Goal: Go to known website: Access a specific website the user already knows

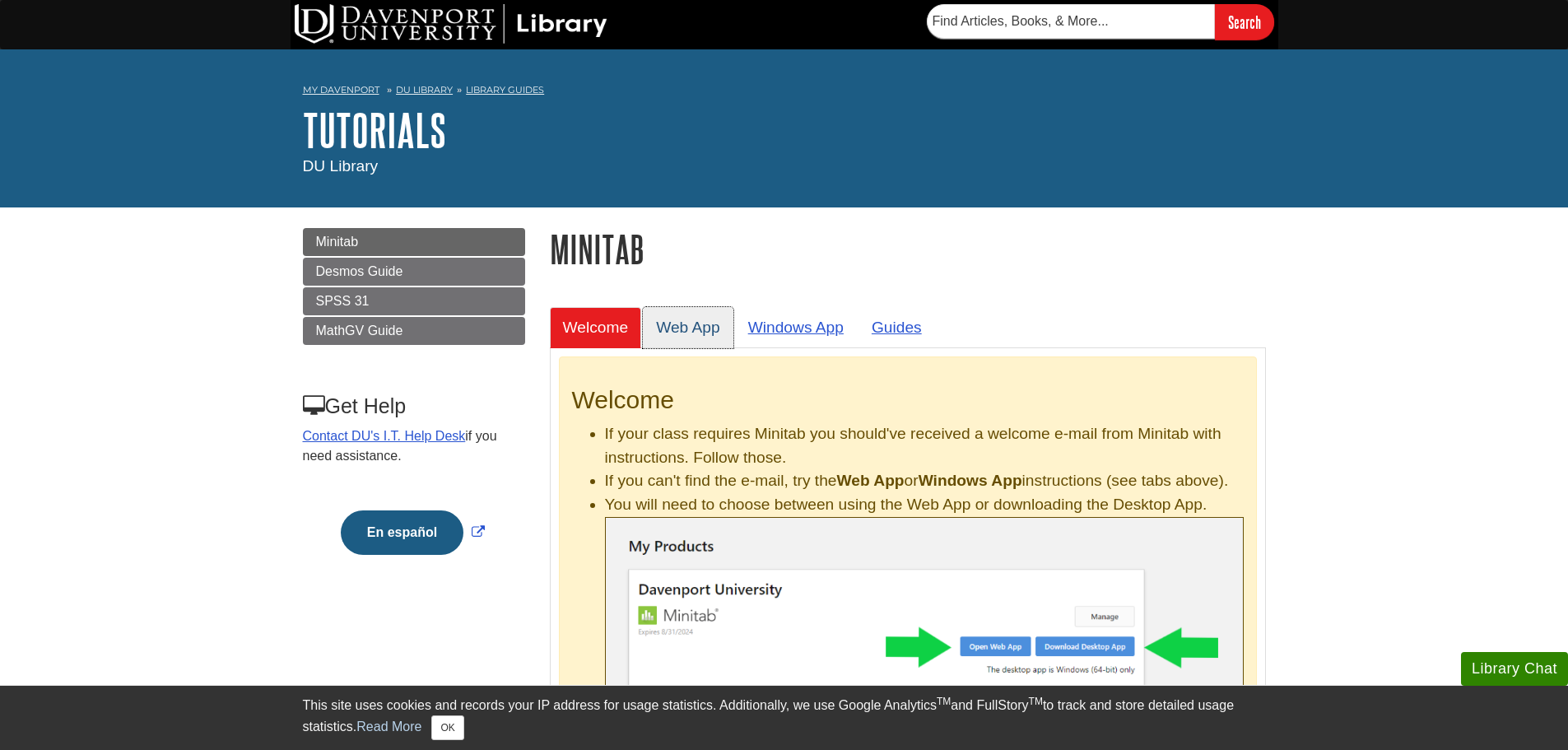
click at [703, 321] on link "Web App" at bounding box center [688, 326] width 91 height 40
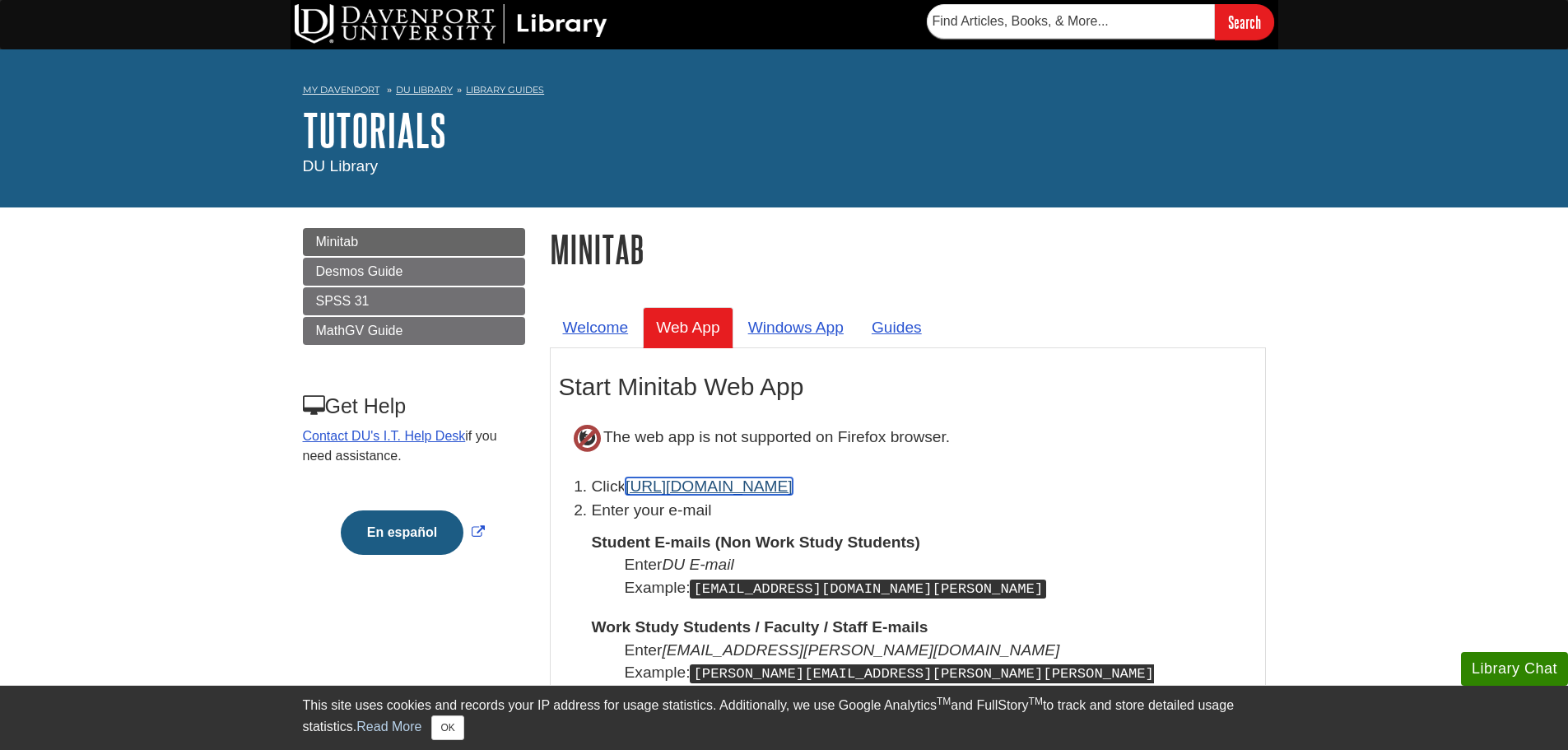
click at [666, 492] on link "[URL][DOMAIN_NAME]" at bounding box center [709, 486] width 167 height 17
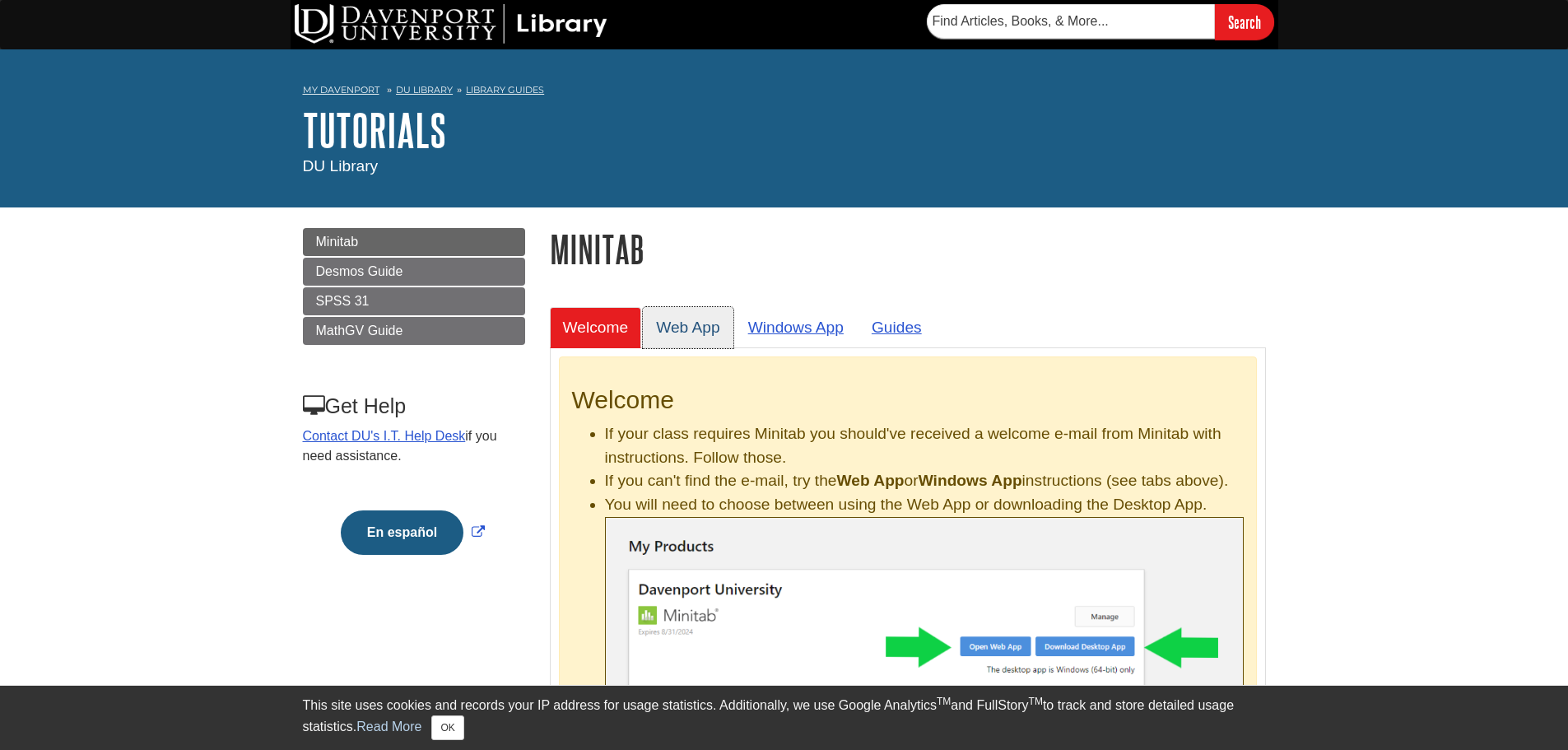
click at [722, 314] on link "Web App" at bounding box center [688, 326] width 91 height 40
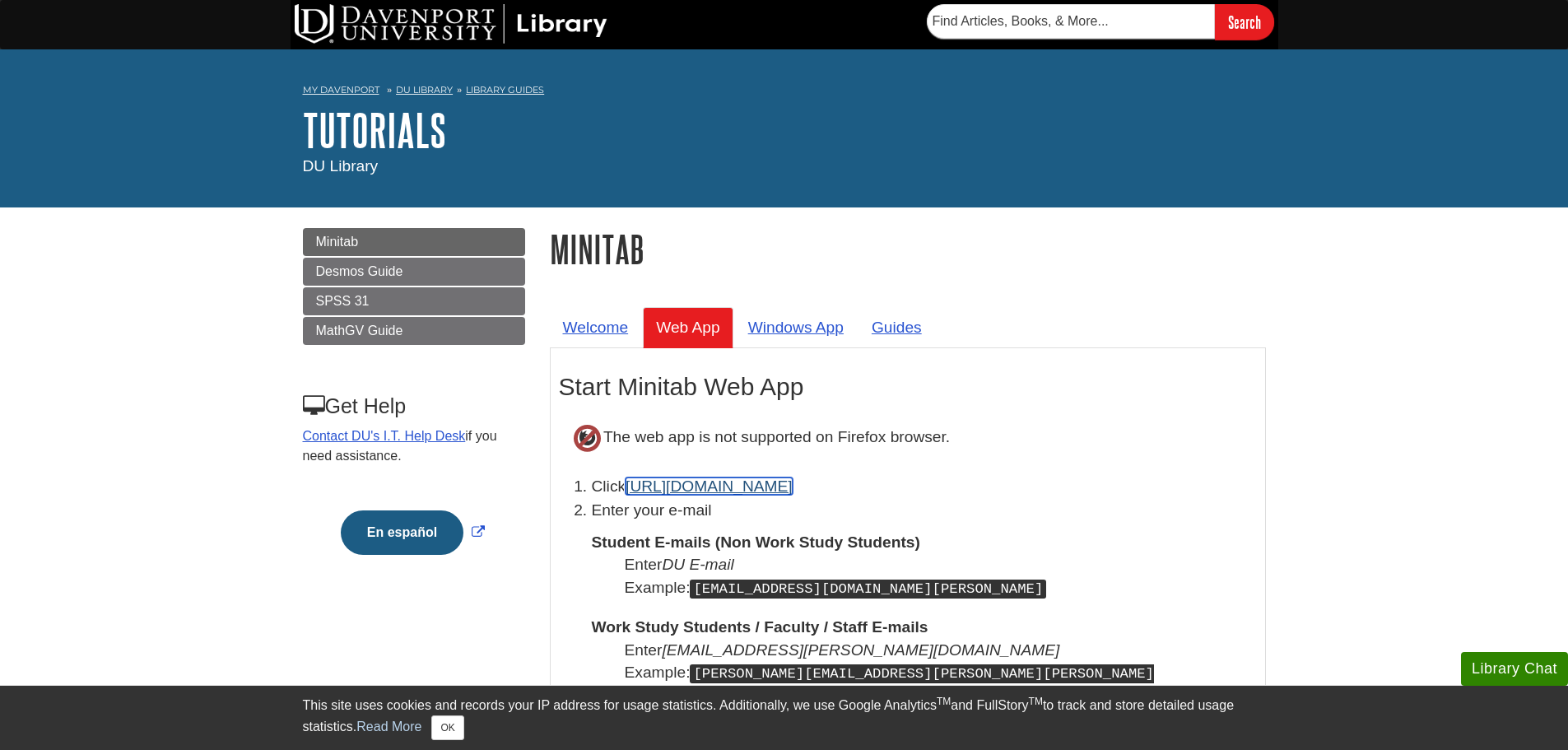
click at [690, 495] on link "[URL][DOMAIN_NAME]" at bounding box center [709, 486] width 167 height 17
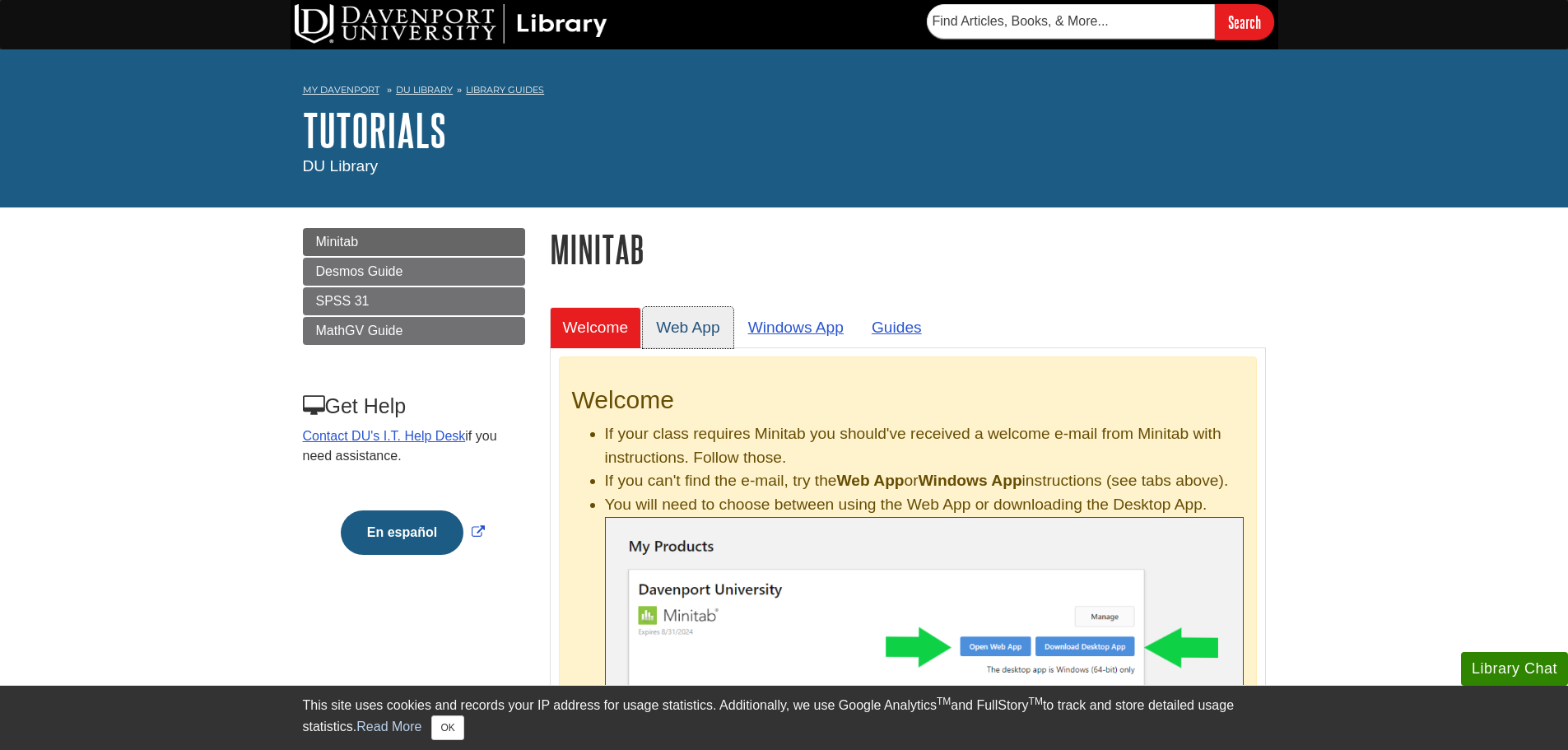
click at [647, 330] on link "Web App" at bounding box center [688, 326] width 91 height 40
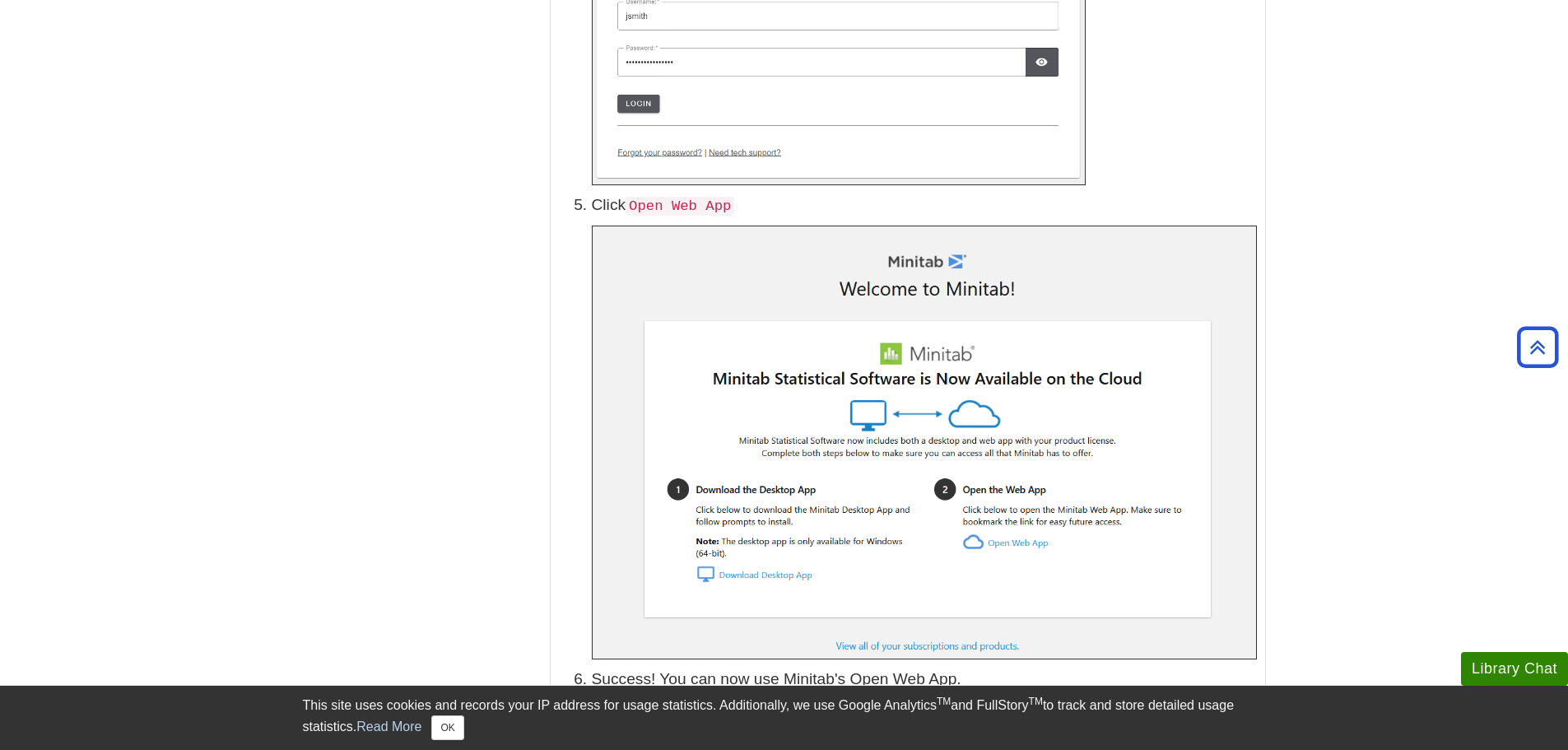
scroll to position [1810, 0]
